Goal: Answer question/provide support: Answer question/provide support

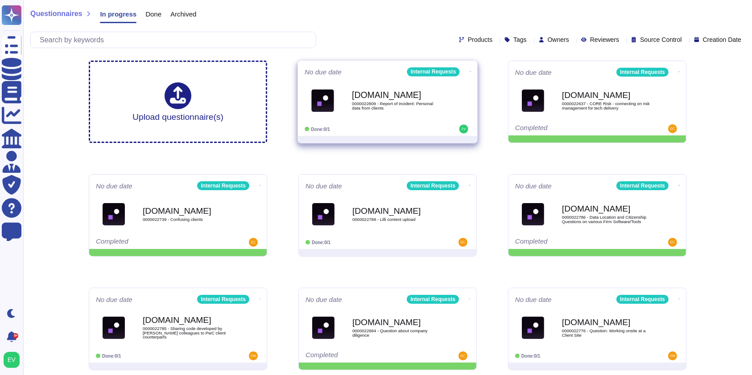
click at [400, 118] on div "[DOMAIN_NAME] 0000022809 - Report of incident: Personal data from clients" at bounding box center [397, 100] width 90 height 36
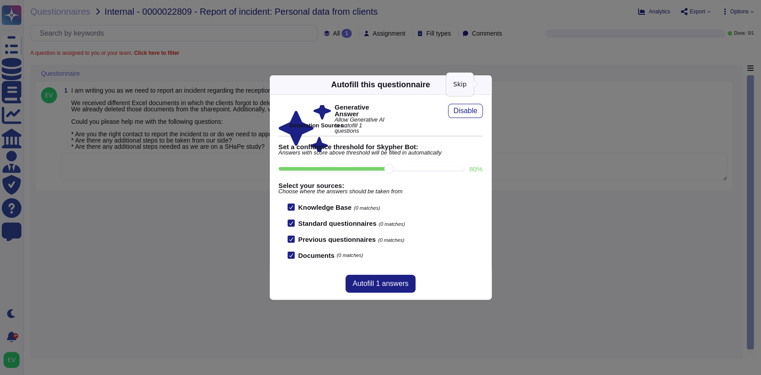
click at [486, 85] on icon at bounding box center [486, 85] width 0 height 0
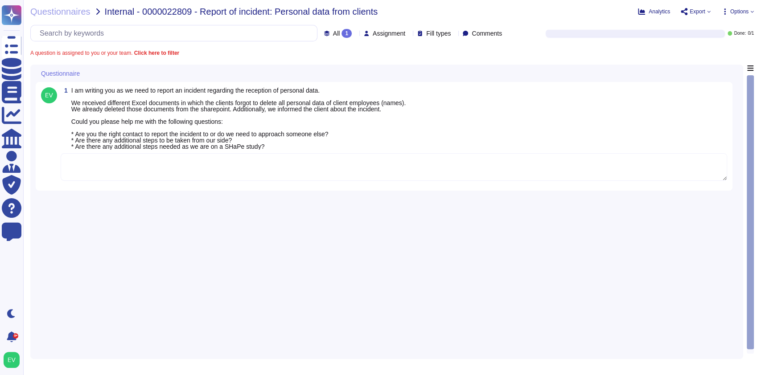
click at [105, 169] on textarea at bounding box center [394, 167] width 667 height 28
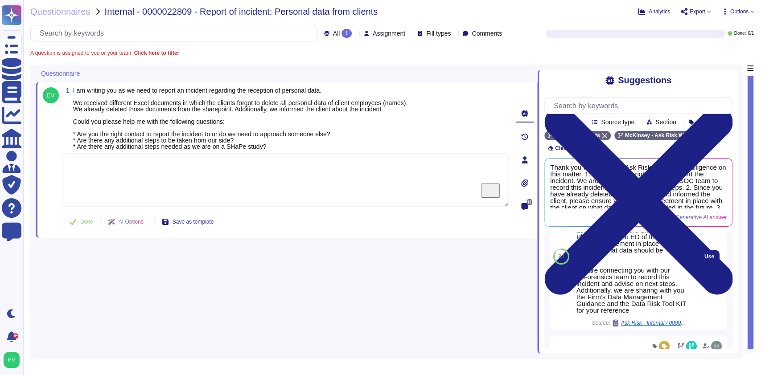
scroll to position [250, 0]
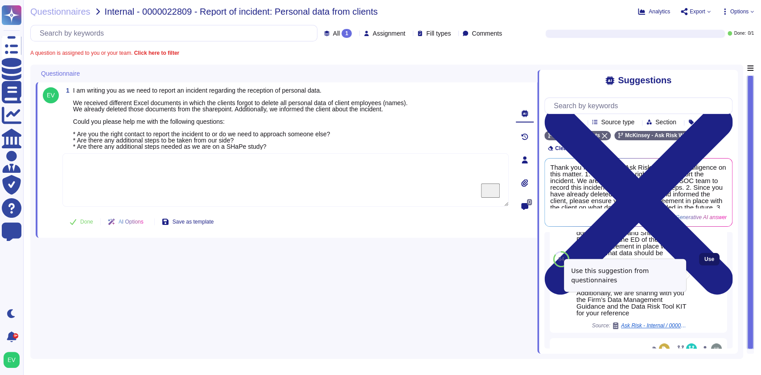
click at [704, 262] on span "Use" at bounding box center [709, 259] width 10 height 5
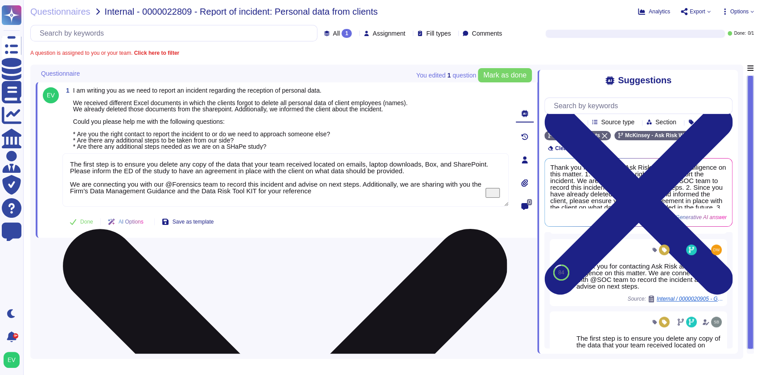
drag, startPoint x: 300, startPoint y: 193, endPoint x: 360, endPoint y: 184, distance: 61.4
click at [360, 184] on textarea "The first step is to ensure you delete any copy of the data that your team rece…" at bounding box center [285, 180] width 446 height 54
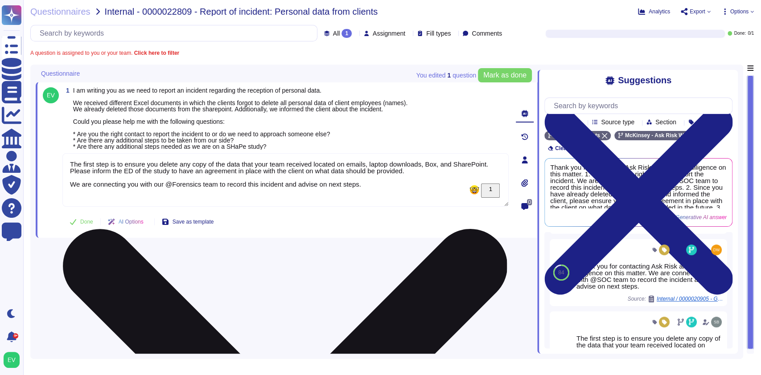
drag, startPoint x: 402, startPoint y: 186, endPoint x: 370, endPoint y: 186, distance: 31.7
click at [370, 186] on textarea "The first step is to ensure you delete any copy of the data that your team rece…" at bounding box center [285, 180] width 446 height 54
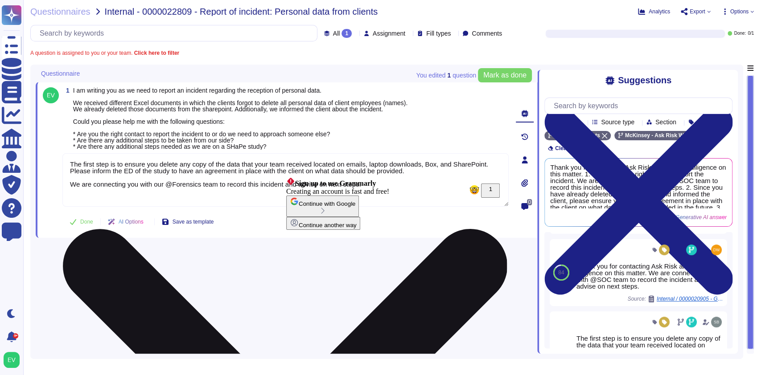
click at [448, 184] on textarea "The first step is to ensure you delete any copy of the data that your team rece…" at bounding box center [285, 180] width 446 height 54
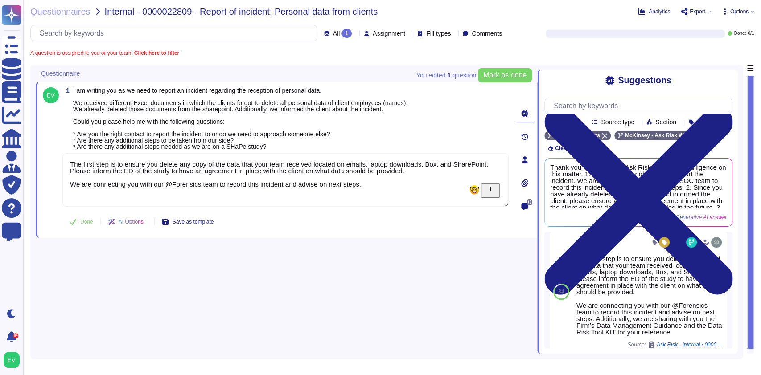
scroll to position [337, 0]
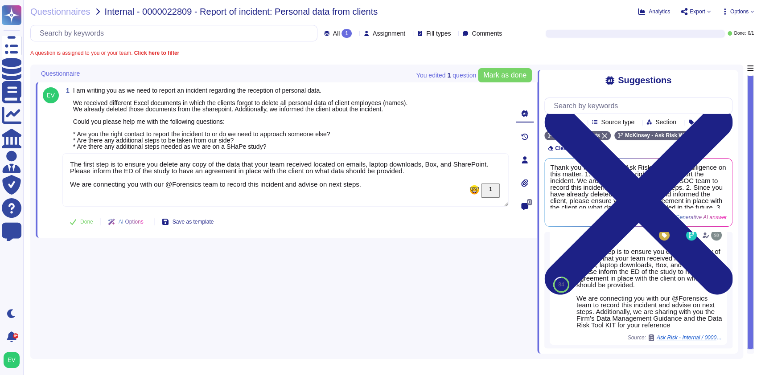
drag, startPoint x: 384, startPoint y: 184, endPoint x: 57, endPoint y: 162, distance: 328.0
click at [57, 162] on div "1 I am writing you as we need to report an incident regarding the reception of …" at bounding box center [276, 159] width 466 height 145
type textarea "The first step is to ensure you delete any copy of the data that your team rece…"
click at [77, 222] on button "Done" at bounding box center [81, 222] width 38 height 18
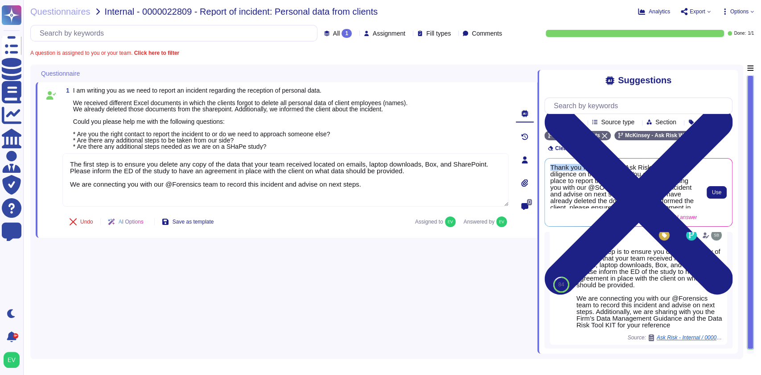
drag, startPoint x: 550, startPoint y: 177, endPoint x: 611, endPoint y: 179, distance: 61.1
click at [611, 179] on span "Thank you for contacting Ask Risk and for your diligence on this matter. 1. You…" at bounding box center [623, 186] width 147 height 45
drag, startPoint x: 71, startPoint y: 162, endPoint x: 396, endPoint y: 214, distance: 328.8
click at [396, 214] on div "1 I am writing you as we need to report an incident regarding the reception of …" at bounding box center [276, 159] width 466 height 145
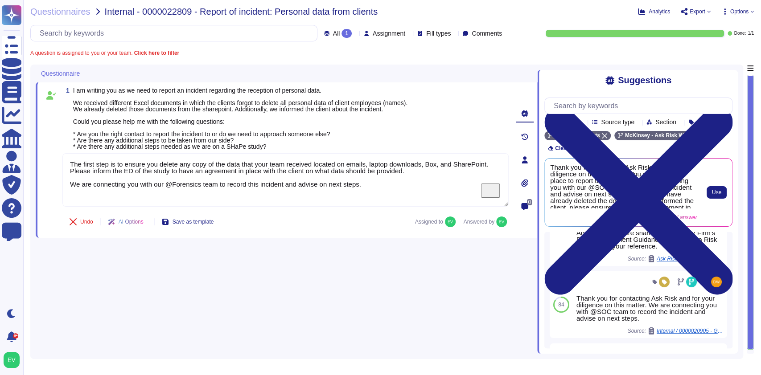
scroll to position [91, 0]
click at [692, 220] on span "Generative AI answer" at bounding box center [671, 217] width 51 height 5
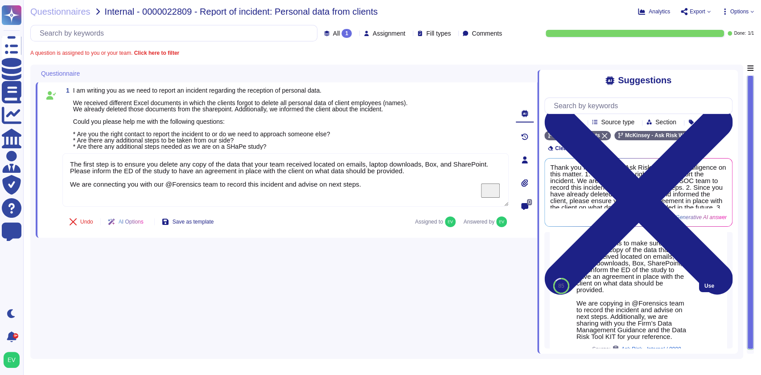
scroll to position [0, 0]
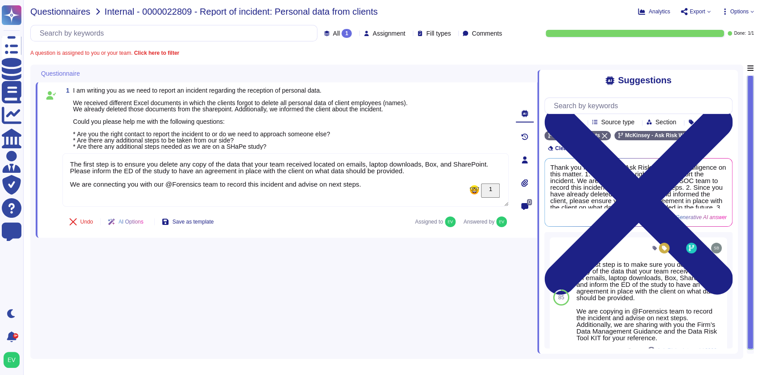
click at [54, 9] on span "Questionnaires" at bounding box center [60, 11] width 60 height 9
